Goal: Task Accomplishment & Management: Use online tool/utility

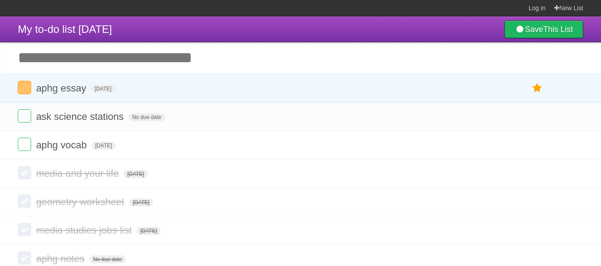
click at [252, 58] on input "Add another task" at bounding box center [300, 57] width 601 height 31
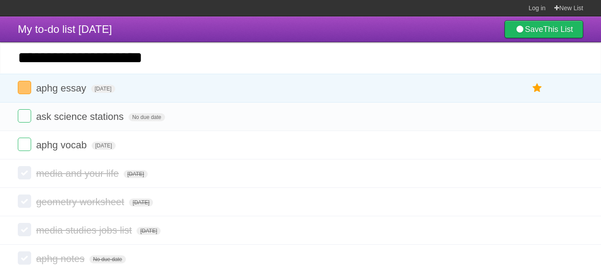
type input "**********"
click input "*********" at bounding box center [0, 0] width 0 height 0
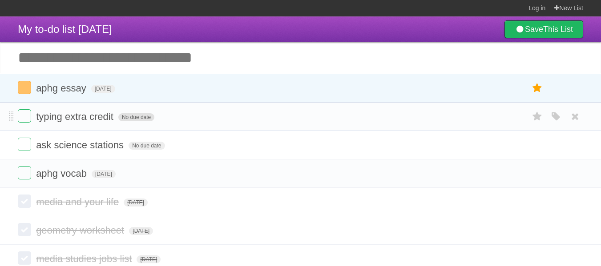
click at [130, 120] on span "No due date" at bounding box center [136, 117] width 36 height 8
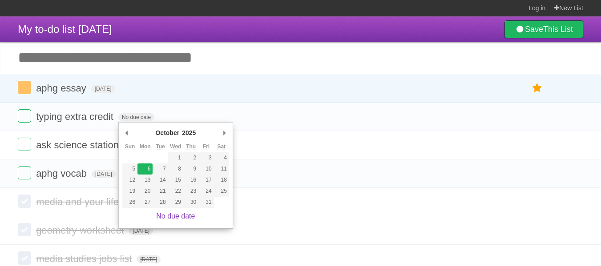
type span "[DATE]"
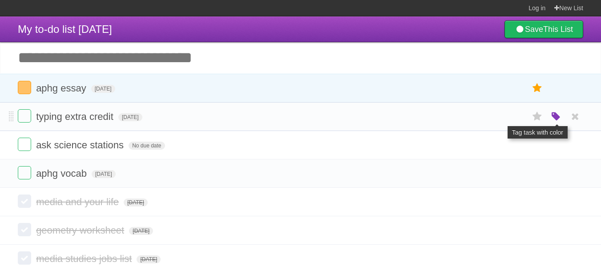
click at [555, 114] on icon "button" at bounding box center [556, 117] width 12 height 12
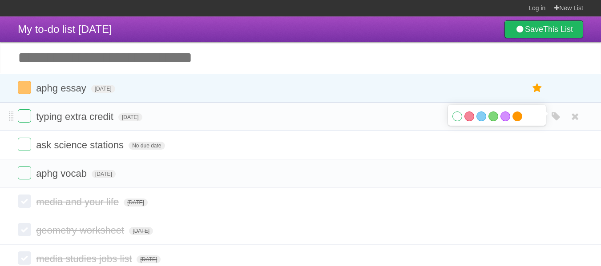
click at [515, 121] on label "Orange" at bounding box center [518, 117] width 10 height 10
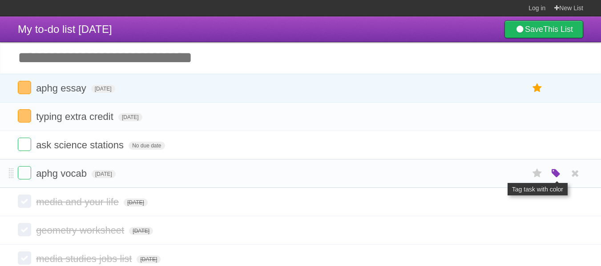
click at [557, 175] on icon "button" at bounding box center [556, 174] width 12 height 12
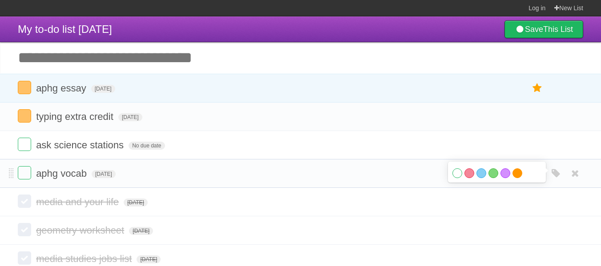
click at [518, 176] on label "Orange" at bounding box center [518, 174] width 10 height 10
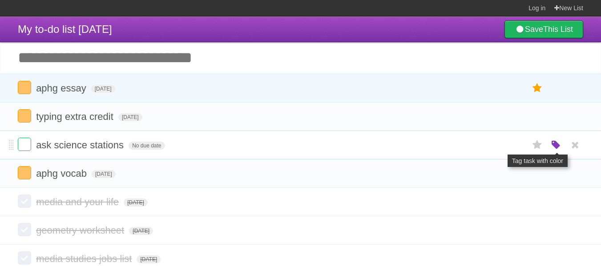
click at [555, 146] on icon "button" at bounding box center [556, 146] width 12 height 12
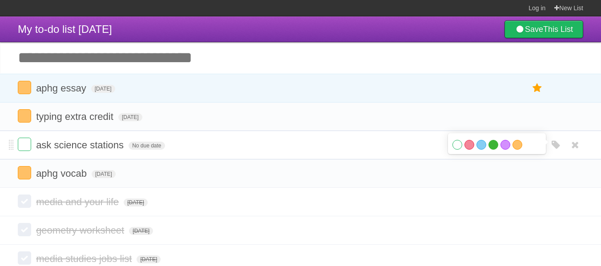
click at [492, 149] on label "Green" at bounding box center [494, 145] width 10 height 10
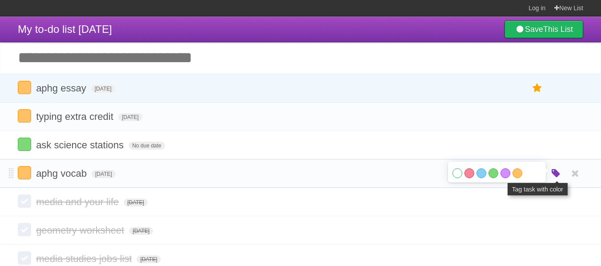
click at [556, 177] on icon "button" at bounding box center [556, 174] width 12 height 12
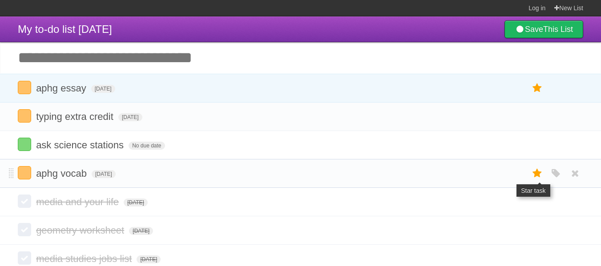
click at [535, 176] on icon at bounding box center [537, 173] width 12 height 15
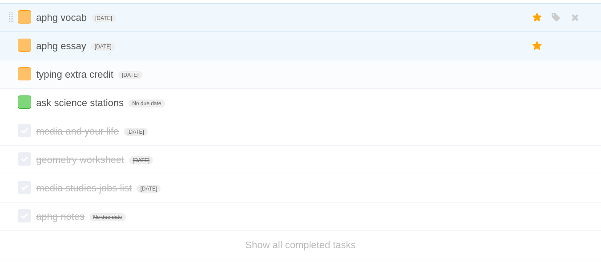
scroll to position [95, 0]
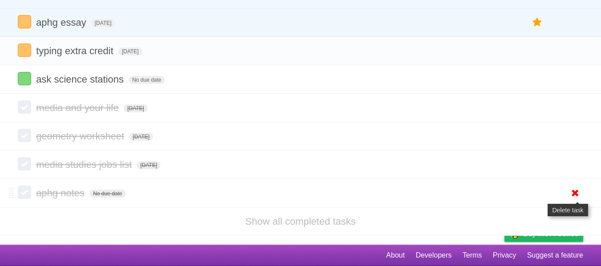
click at [579, 197] on icon at bounding box center [575, 193] width 12 height 15
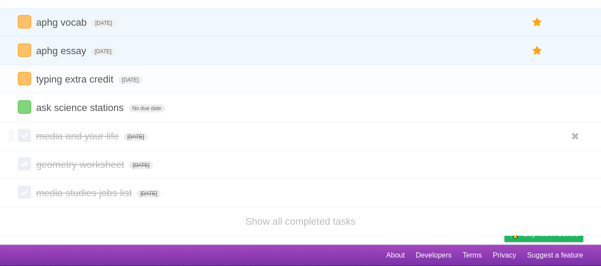
scroll to position [67, 0]
click at [580, 167] on icon at bounding box center [575, 164] width 12 height 15
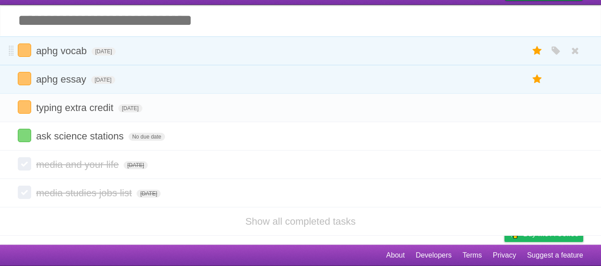
scroll to position [38, 0]
